Goal: Book appointment/travel/reservation

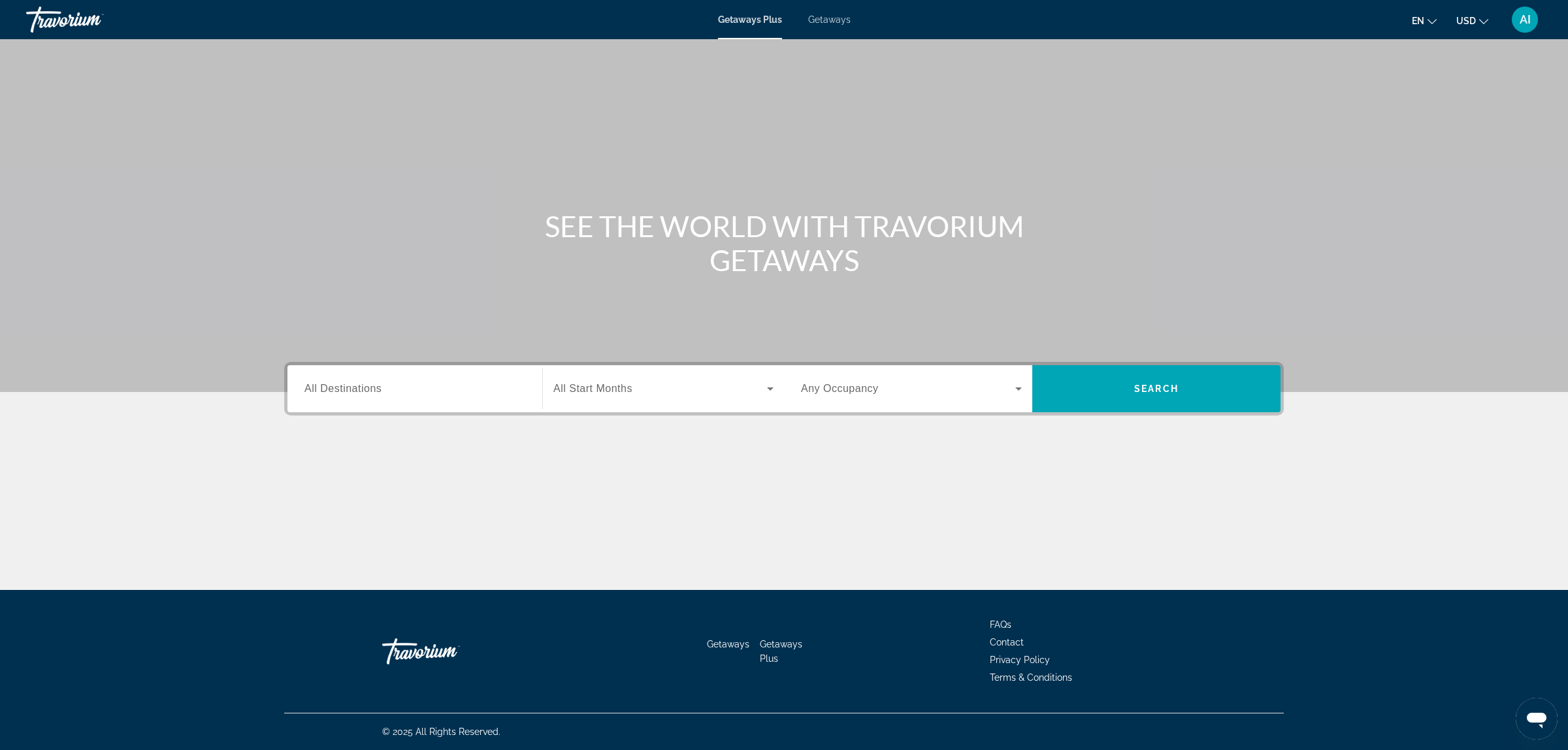
click at [819, 18] on span "Getaways" at bounding box center [829, 19] width 42 height 11
click at [370, 388] on span "All Destinations" at bounding box center [343, 388] width 77 height 11
click at [370, 388] on input "Destination All Destinations" at bounding box center [414, 389] width 221 height 16
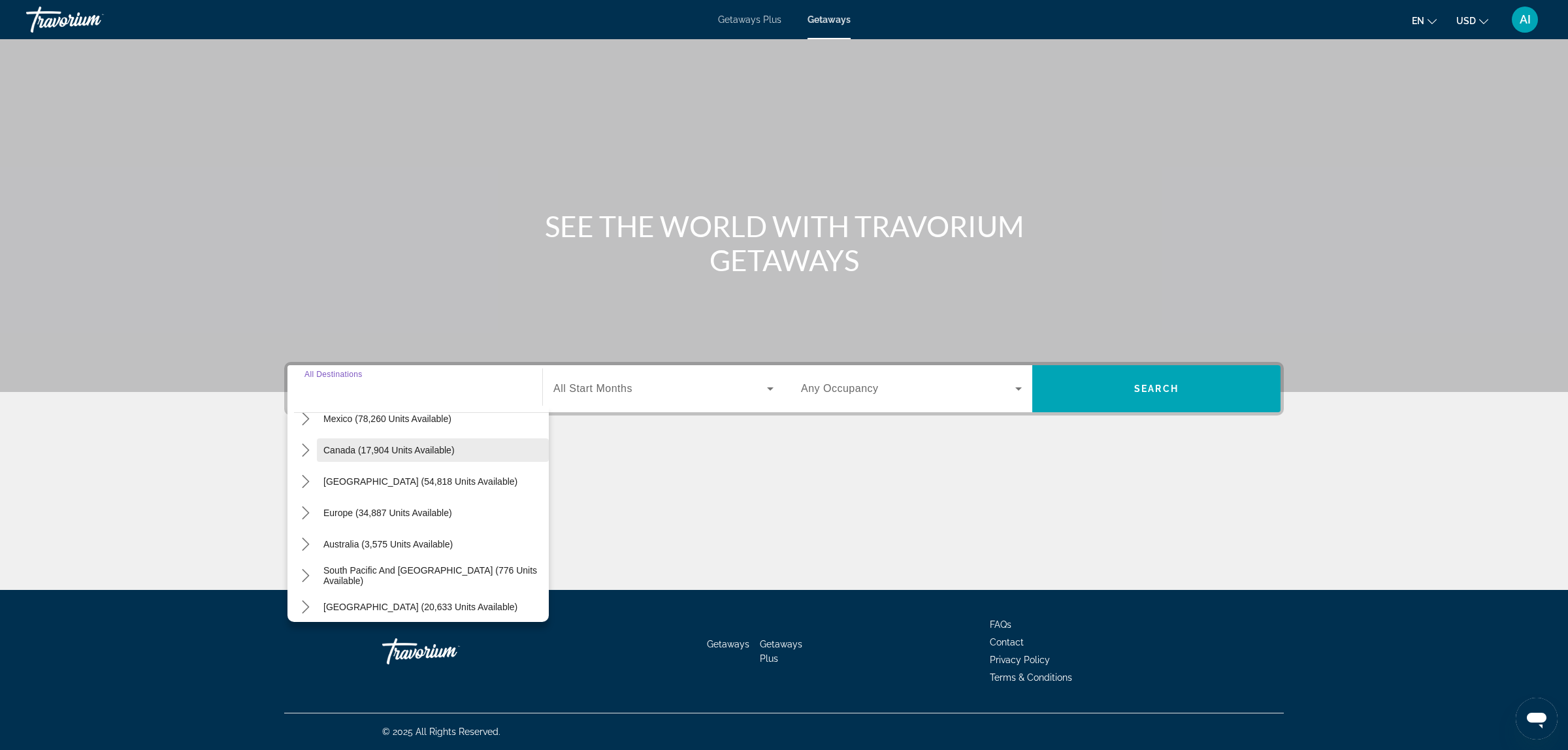
scroll to position [108, 0]
click at [305, 484] on icon "Toggle Europe (34,887 units available) submenu" at bounding box center [306, 484] width 13 height 13
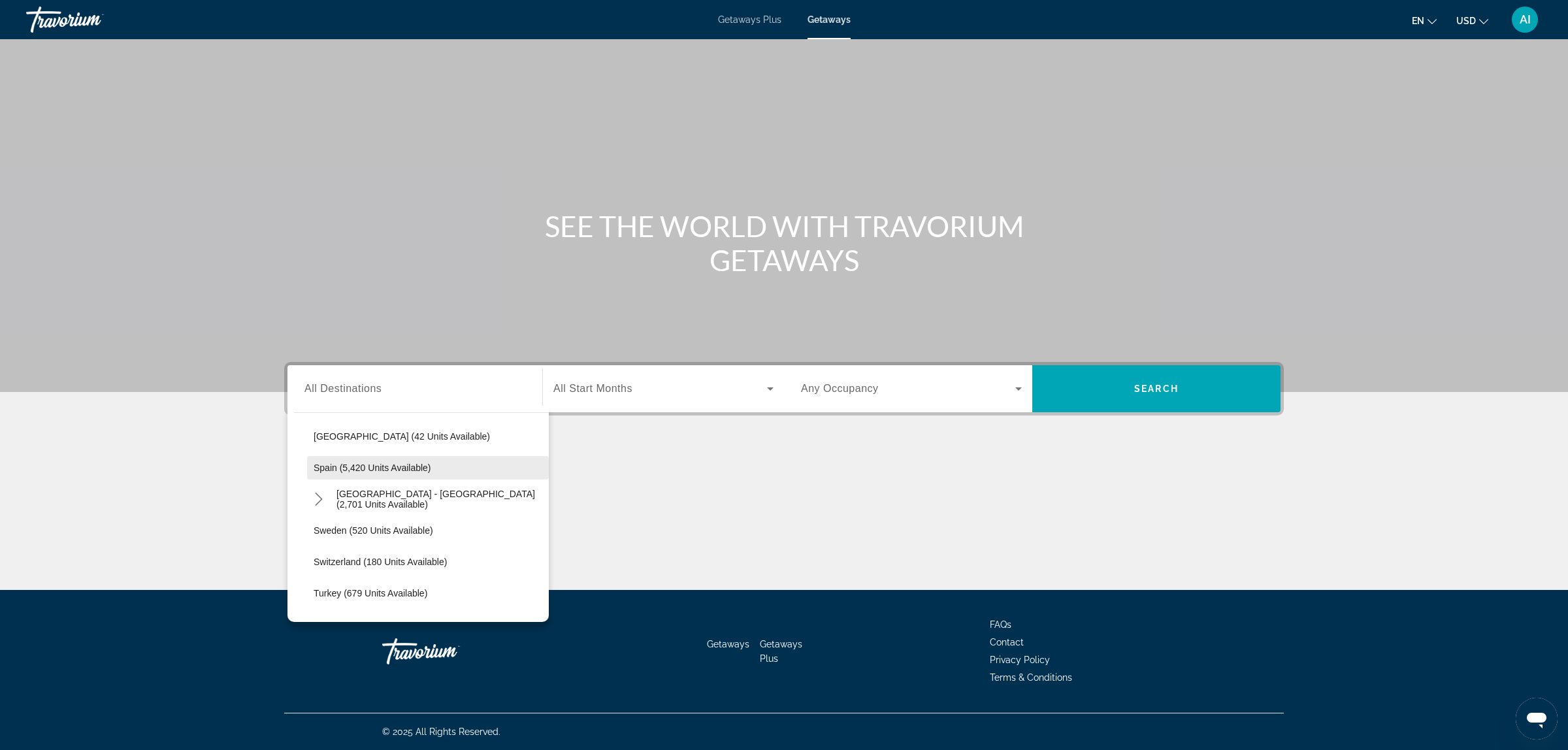
scroll to position [708, 0]
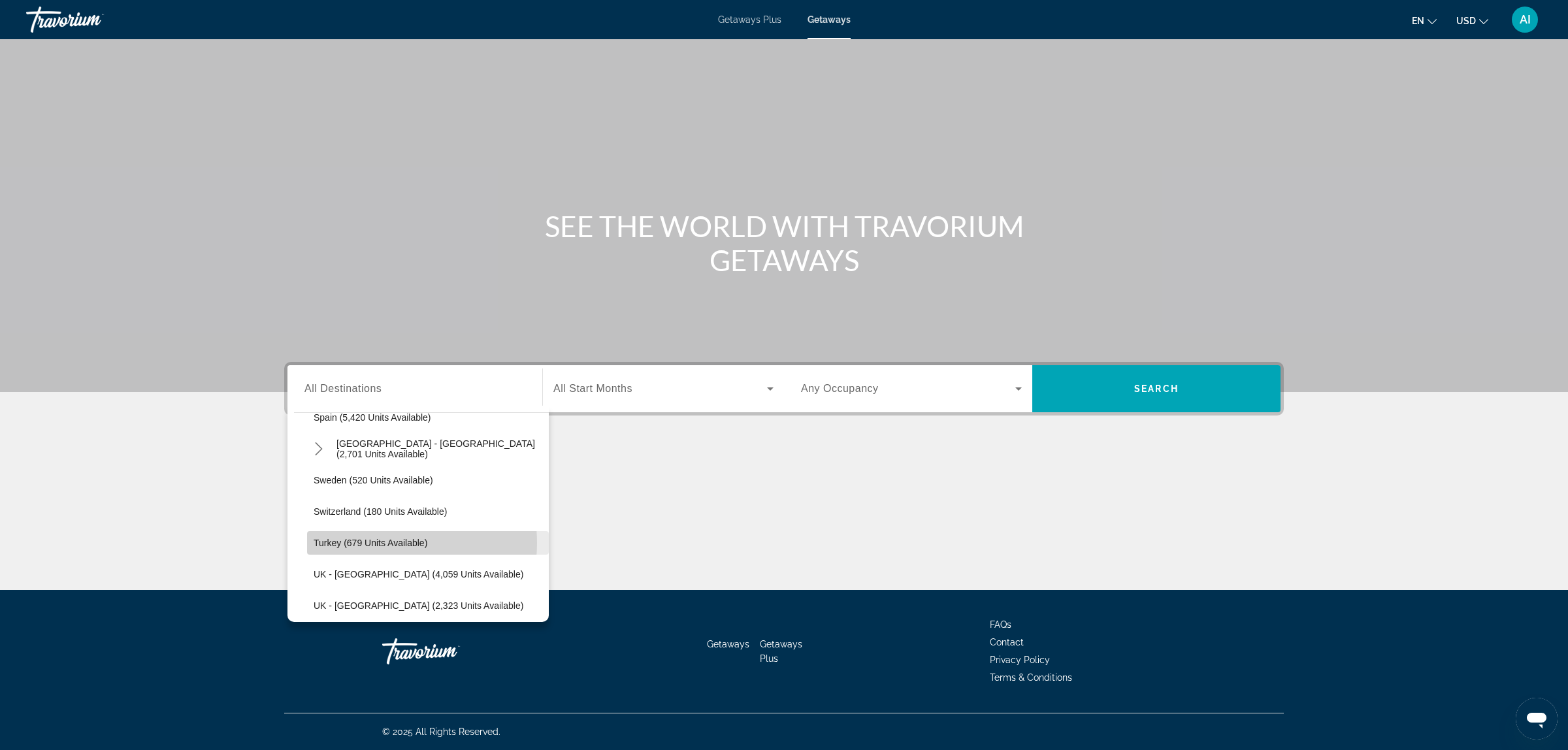
click at [374, 543] on span "Turkey (679 units available)" at bounding box center [370, 543] width 114 height 11
type input "**********"
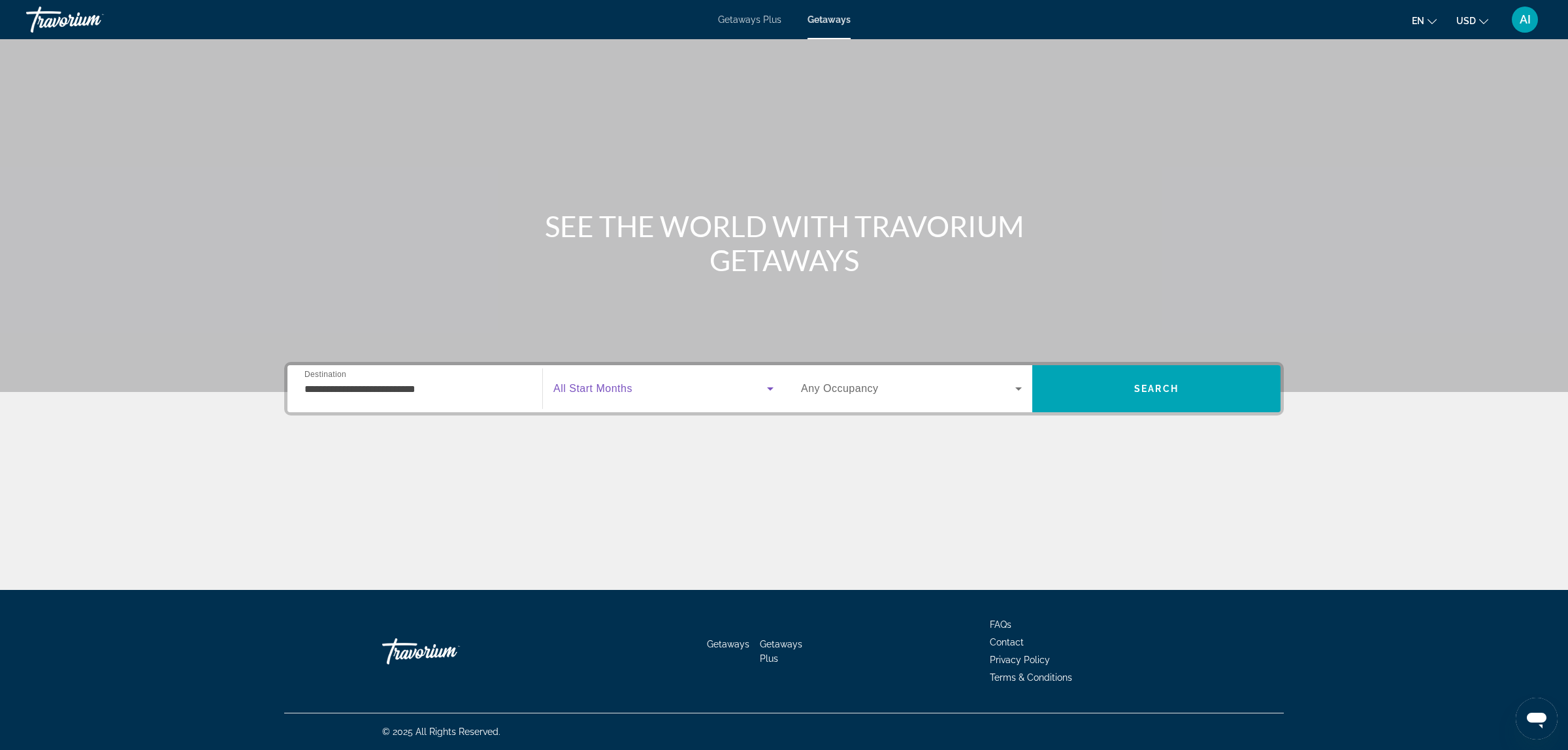
click at [651, 390] on span "Search widget" at bounding box center [660, 389] width 214 height 16
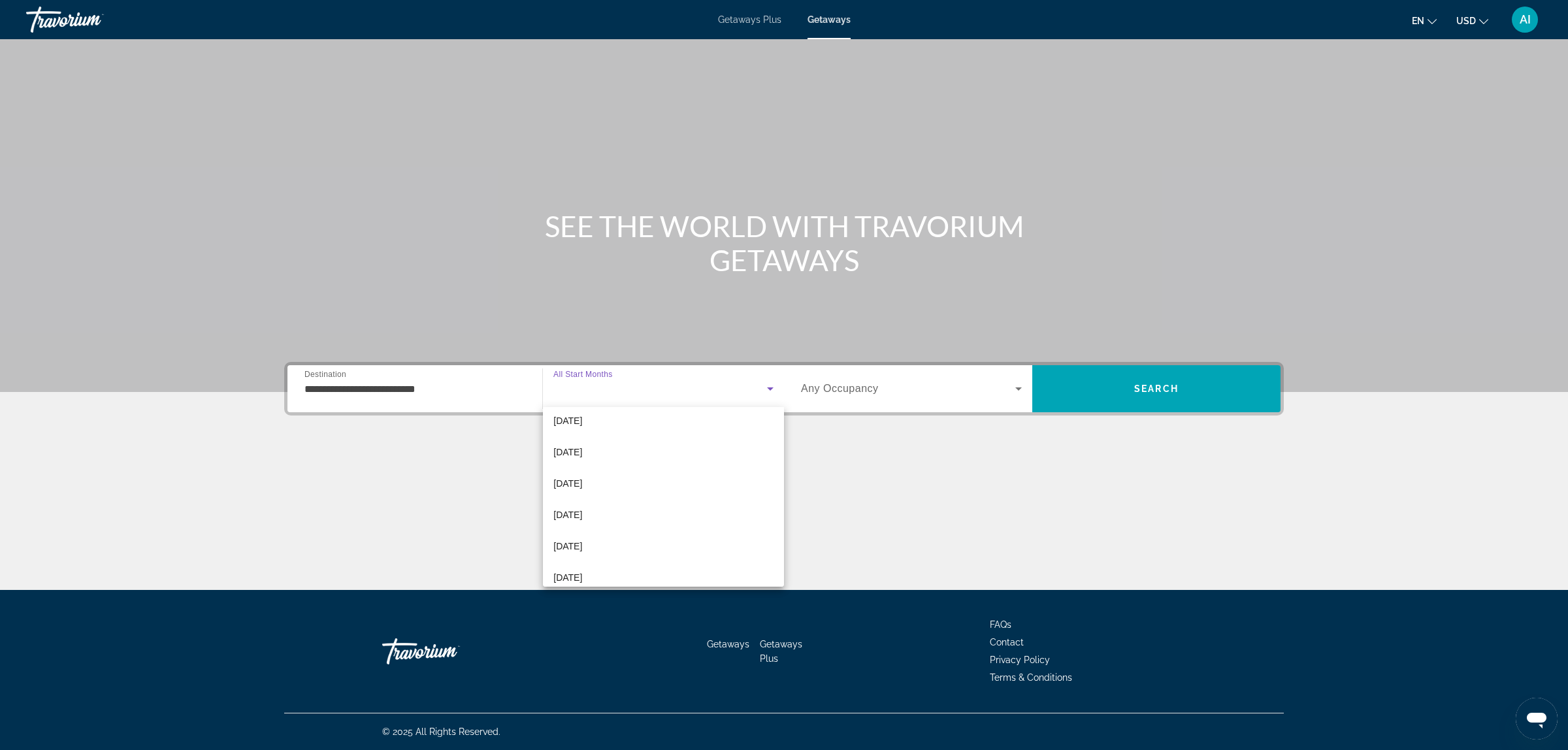
scroll to position [269, 0]
click at [583, 443] on span "[DATE]" at bounding box center [568, 441] width 29 height 16
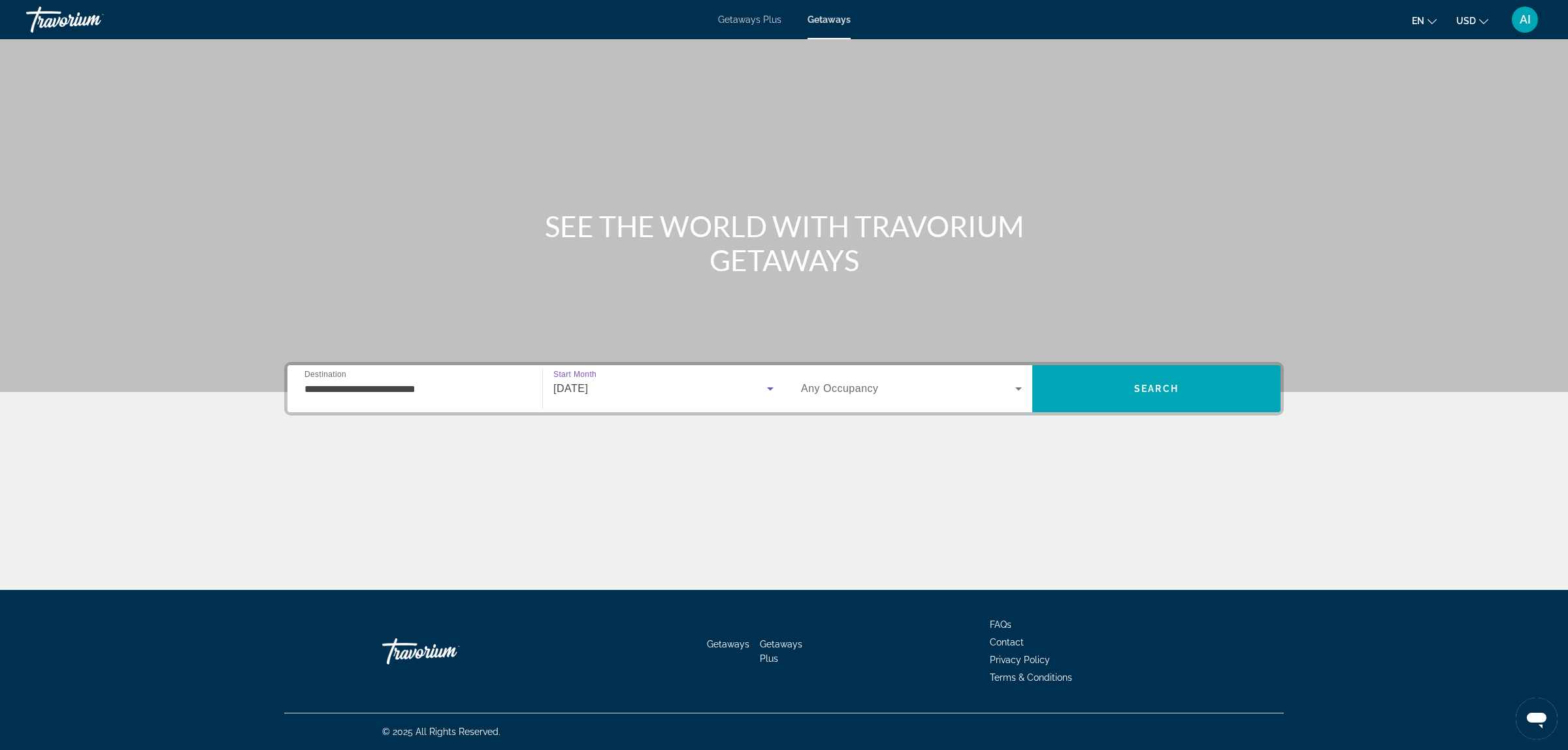
click at [892, 400] on div "Search widget" at bounding box center [911, 389] width 221 height 37
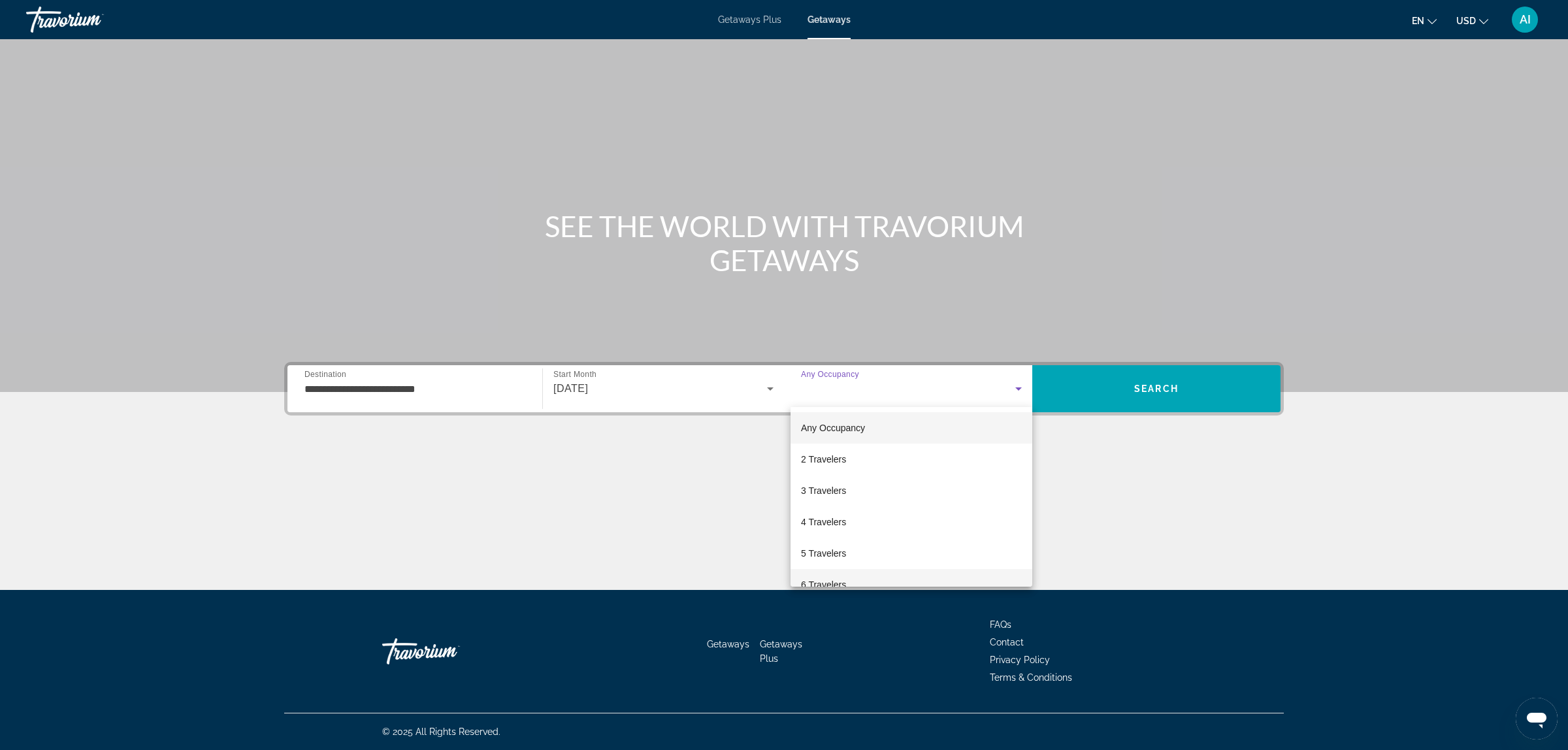
click at [814, 582] on span "6 Travelers" at bounding box center [824, 584] width 45 height 16
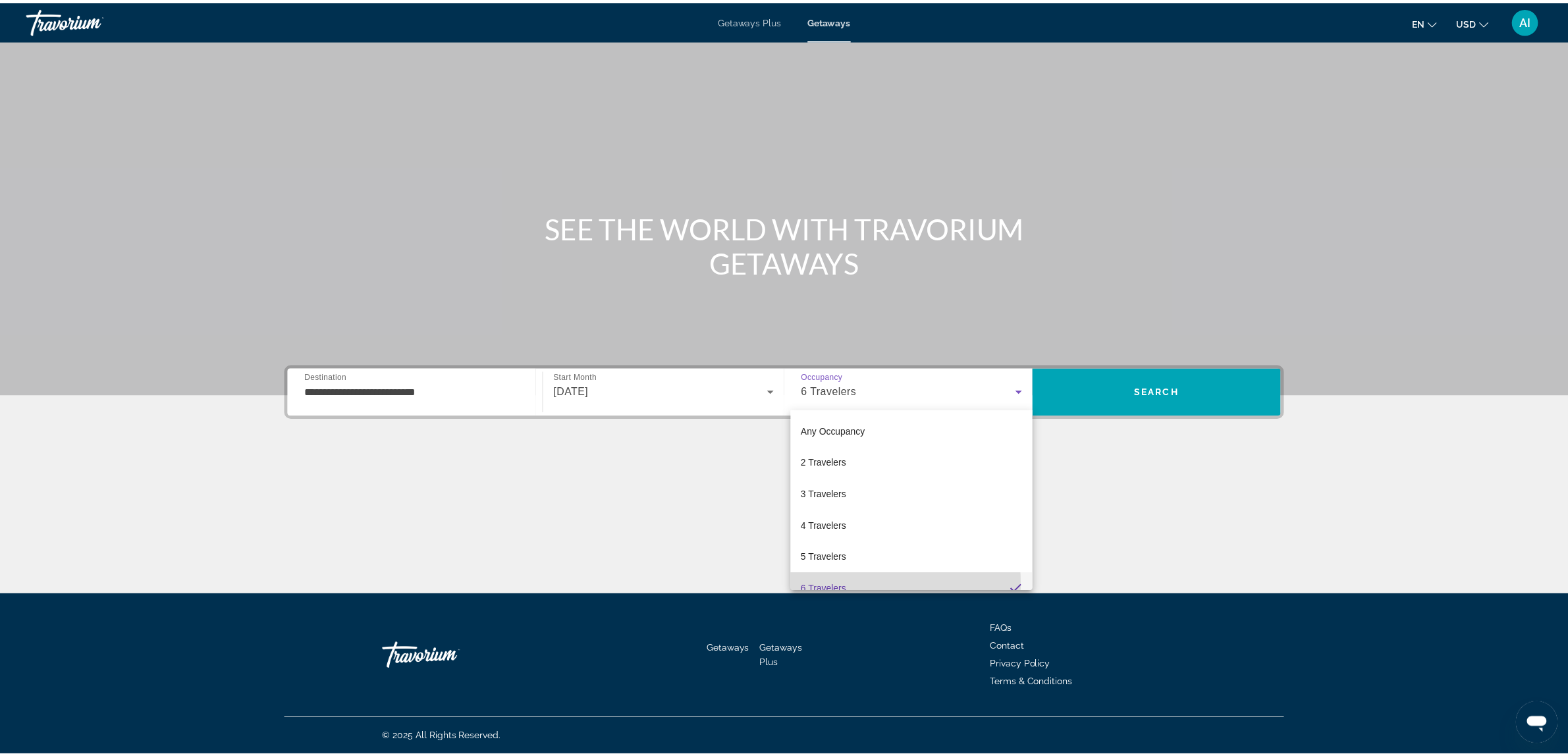
scroll to position [13, 0]
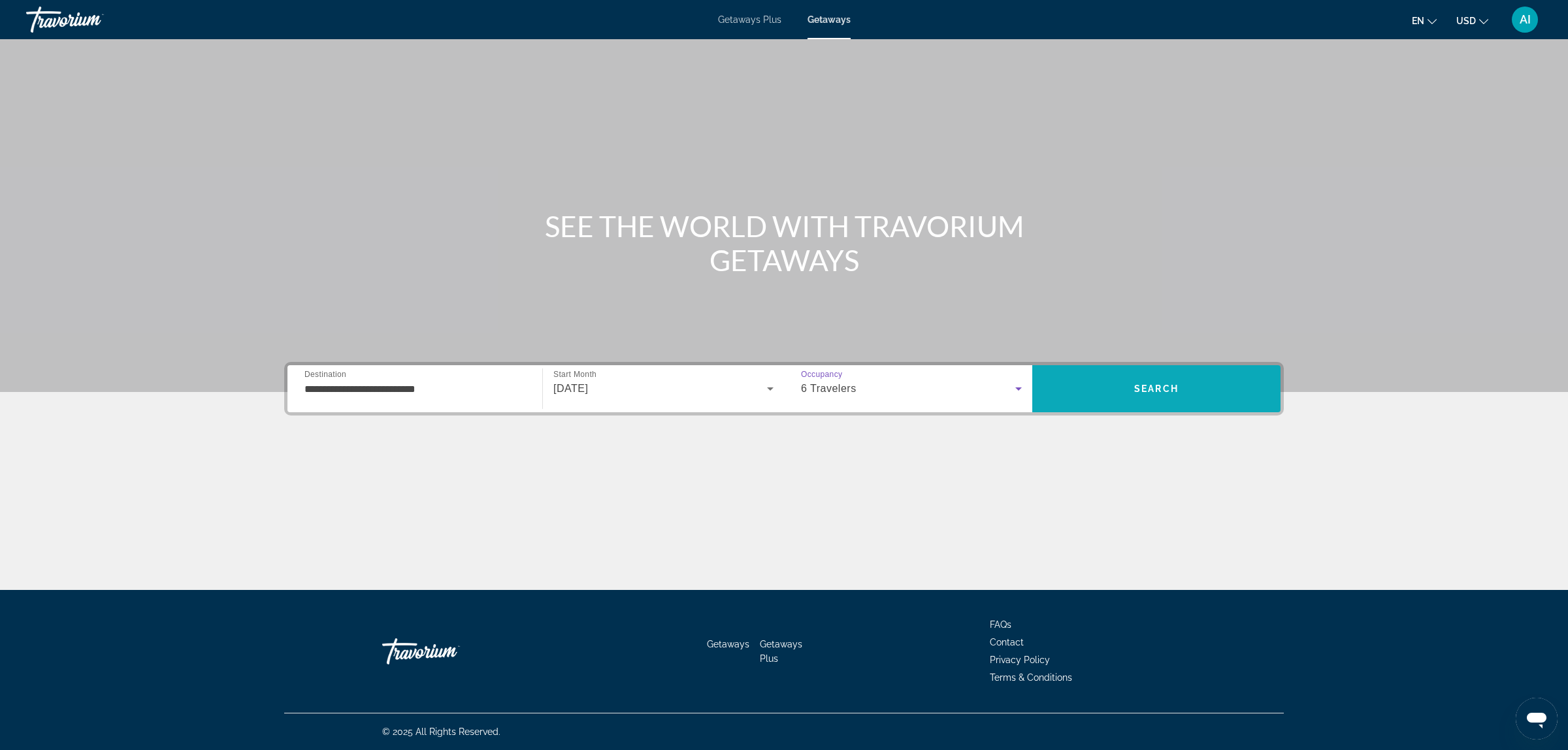
click at [1219, 381] on span "Search" at bounding box center [1156, 389] width 248 height 32
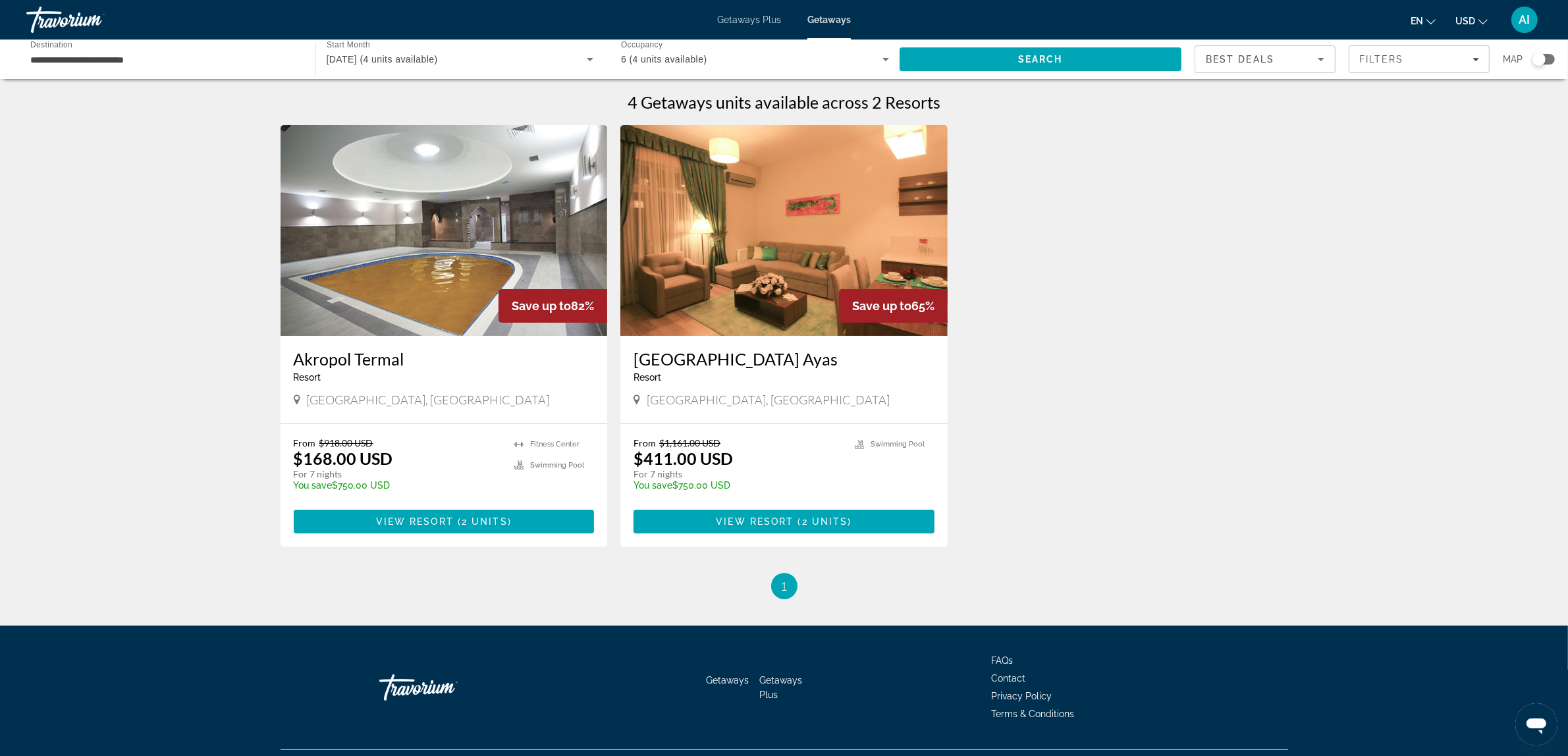
click at [404, 247] on img "Main content" at bounding box center [444, 230] width 327 height 211
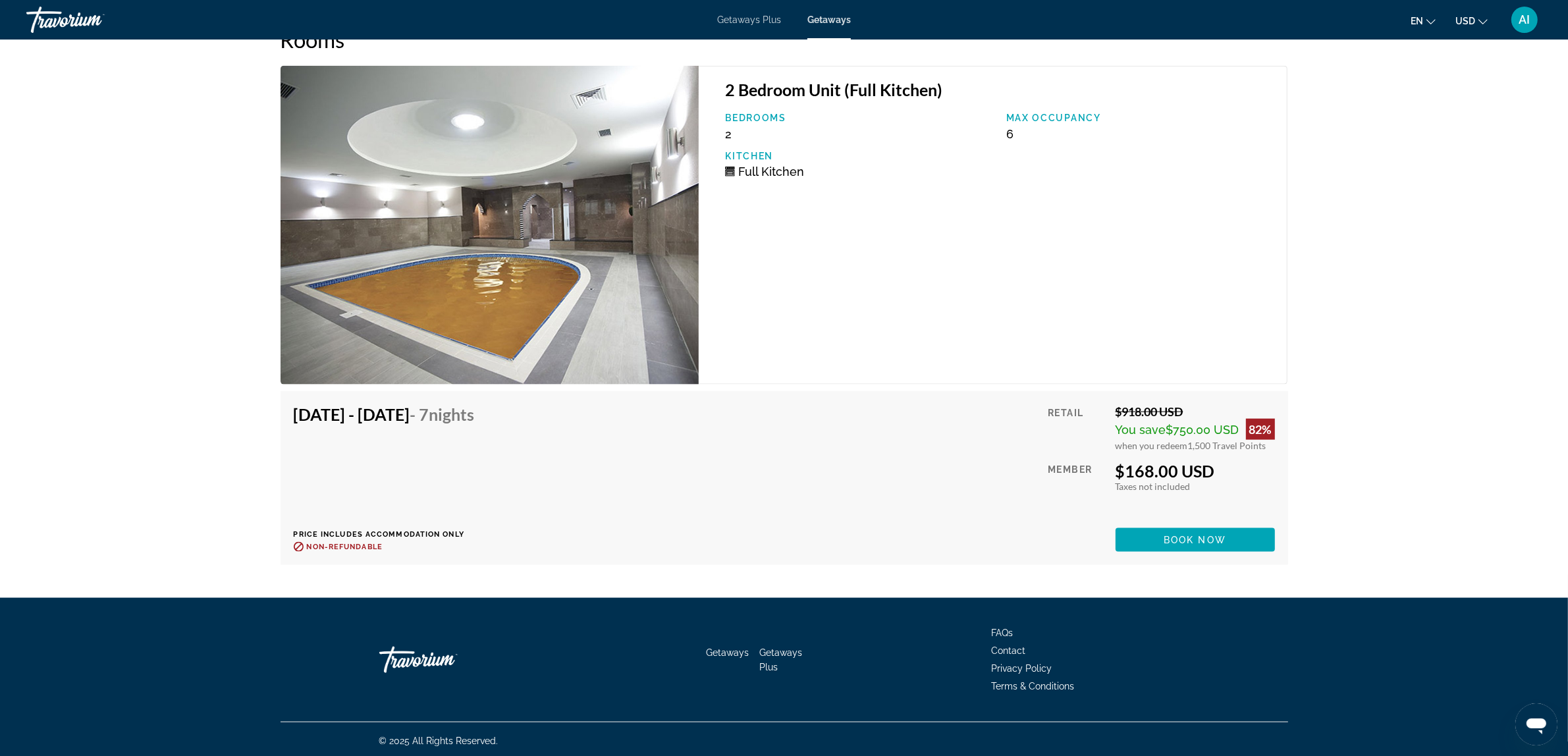
scroll to position [2106, 0]
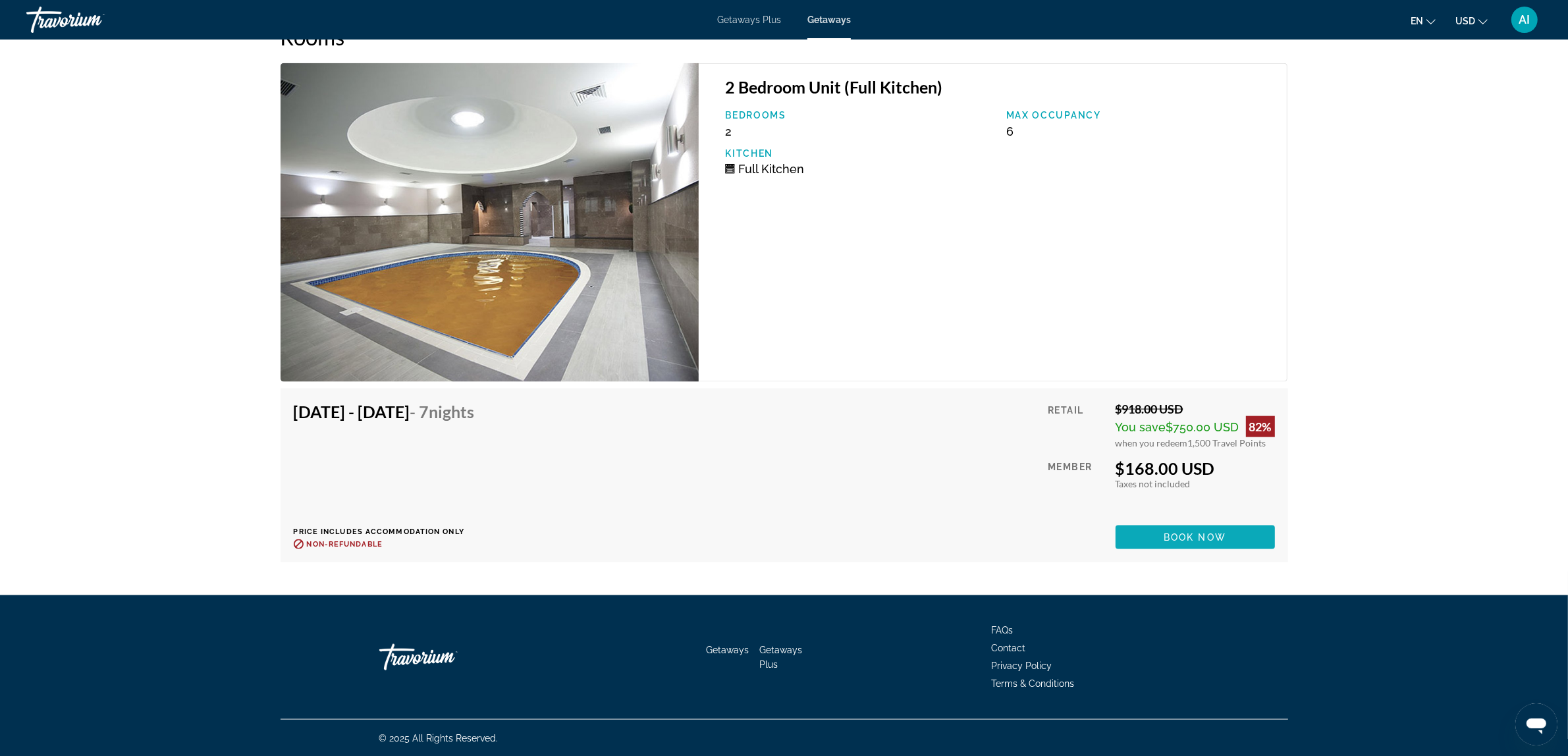
click at [1178, 538] on span "Book now" at bounding box center [1195, 537] width 63 height 11
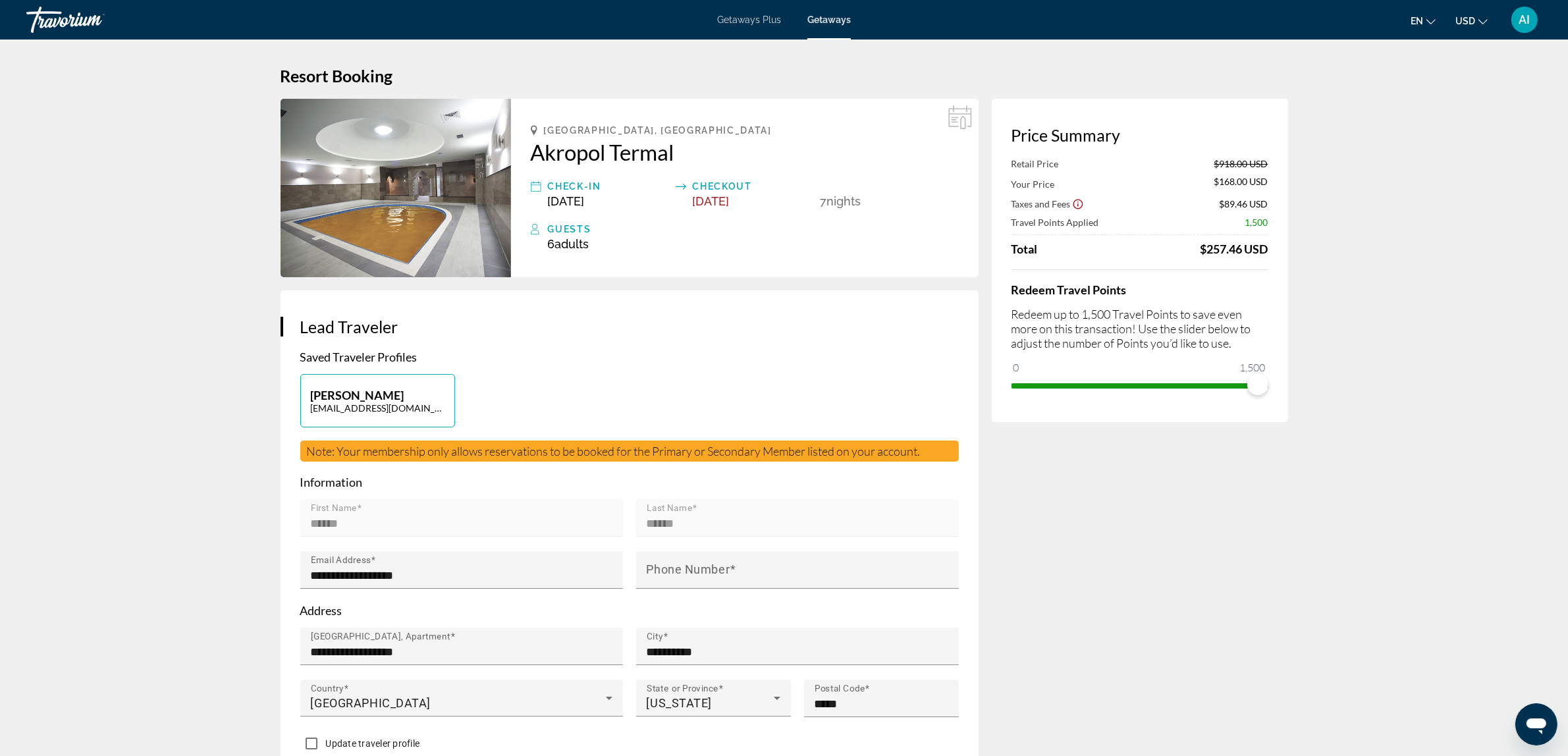
drag, startPoint x: 1190, startPoint y: 250, endPoint x: 1268, endPoint y: 252, distance: 78.0
click at [1268, 252] on div "Price Summary Retail Price $918.00 USD Your Price $168.00 USD Taxes and Fees $8…" at bounding box center [1139, 260] width 296 height 323
drag, startPoint x: 808, startPoint y: 201, endPoint x: 872, endPoint y: 200, distance: 64.0
click at [872, 200] on div "Check-In [DATE] Checkout [DATE] 7 Night Nights" at bounding box center [745, 193] width 428 height 29
